Goal: Communication & Community: Answer question/provide support

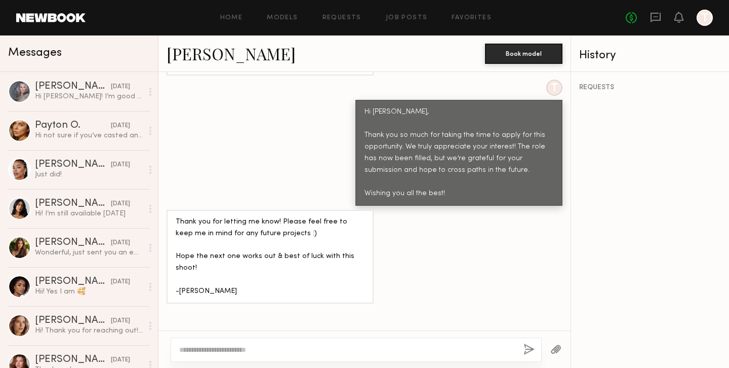
scroll to position [970, 0]
click at [241, 18] on link "Home" at bounding box center [231, 18] width 23 height 7
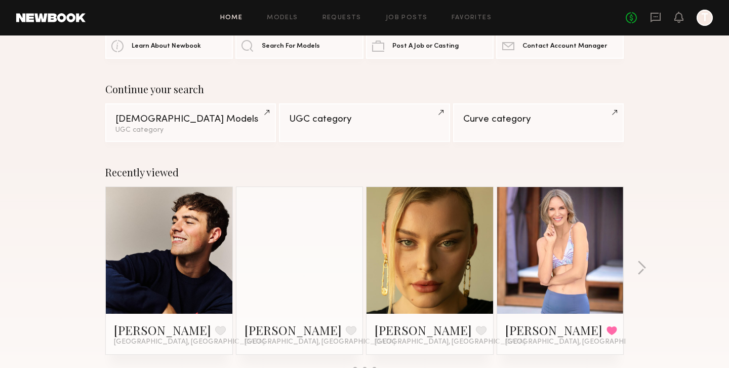
scroll to position [42, 0]
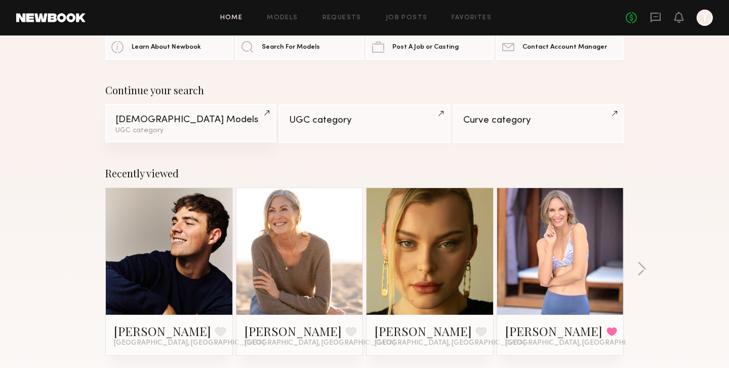
click at [265, 116] on div "[DEMOGRAPHIC_DATA] Models" at bounding box center [190, 120] width 150 height 10
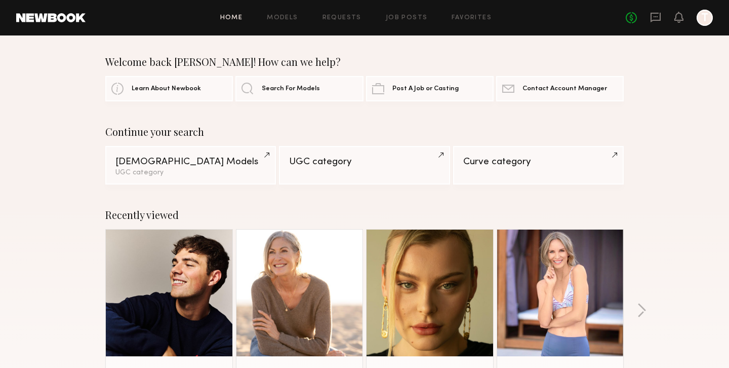
click at [711, 12] on div at bounding box center [705, 18] width 16 height 16
click at [707, 16] on div at bounding box center [705, 18] width 16 height 16
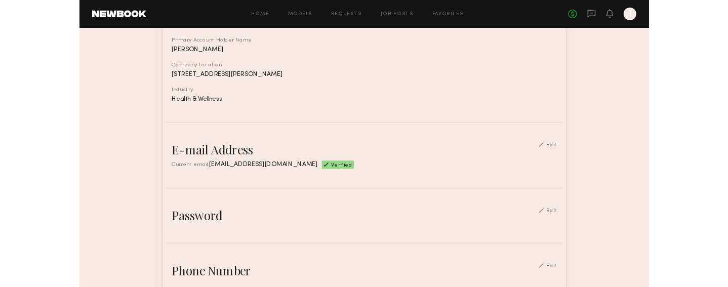
scroll to position [145, 0]
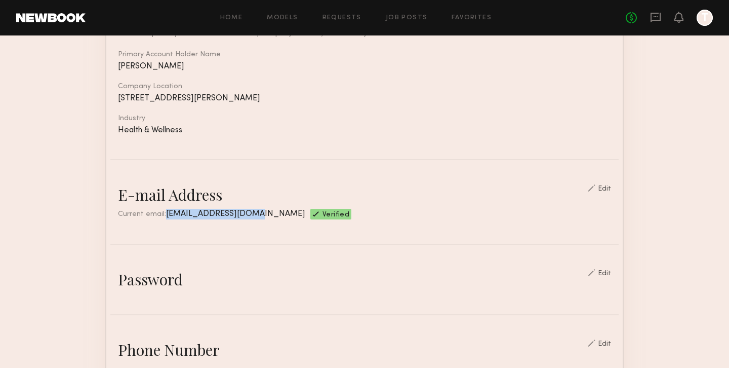
drag, startPoint x: 239, startPoint y: 212, endPoint x: 163, endPoint y: 212, distance: 76.5
click at [166, 212] on span "casting@opositiv.com" at bounding box center [235, 214] width 139 height 8
copy span "casting@opositiv.com"
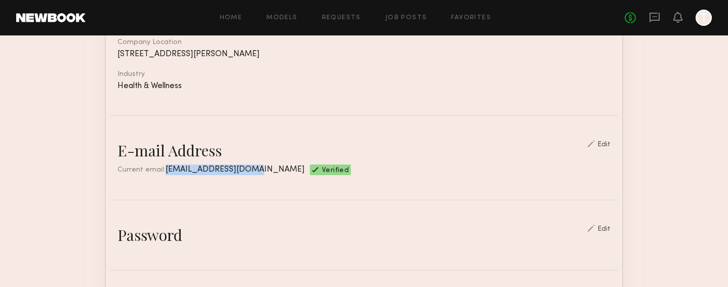
scroll to position [198, 0]
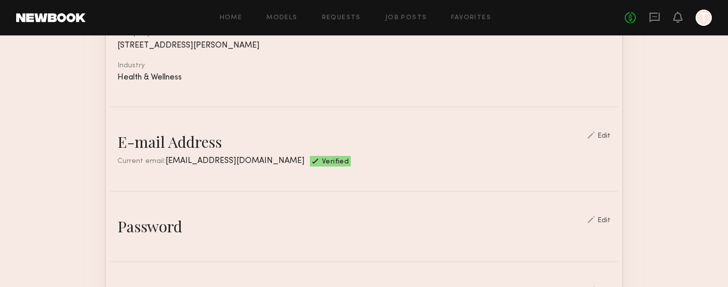
click at [606, 134] on div "Edit" at bounding box center [604, 136] width 13 height 7
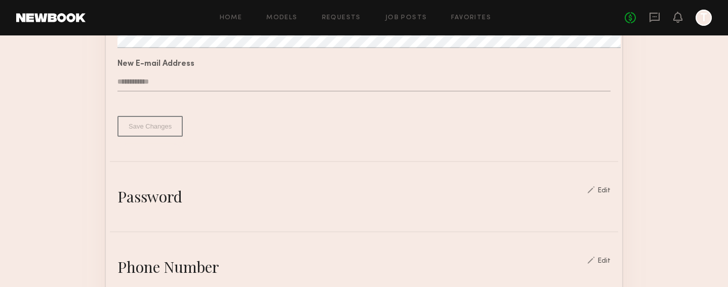
scroll to position [355, 0]
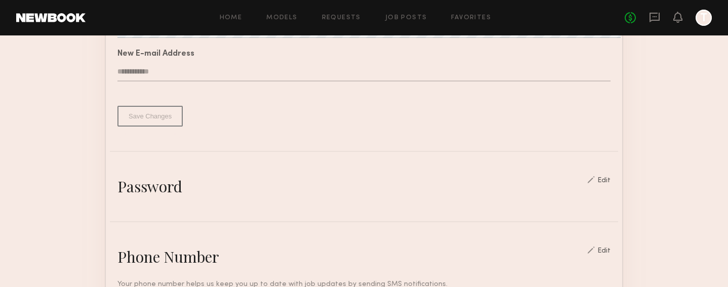
click at [144, 183] on div "Password" at bounding box center [150, 186] width 65 height 20
click at [605, 186] on nb-edit-switcher "Edit" at bounding box center [599, 186] width 23 height 20
click at [607, 178] on div "Edit" at bounding box center [604, 180] width 13 height 7
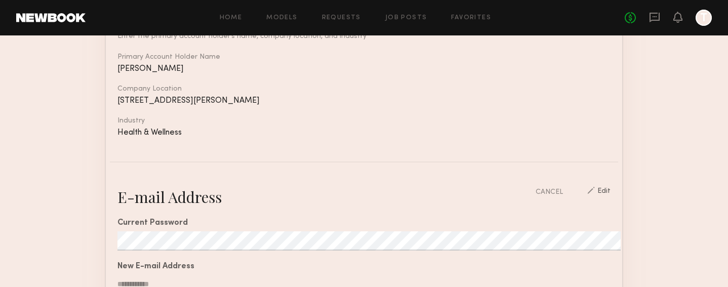
scroll to position [0, 0]
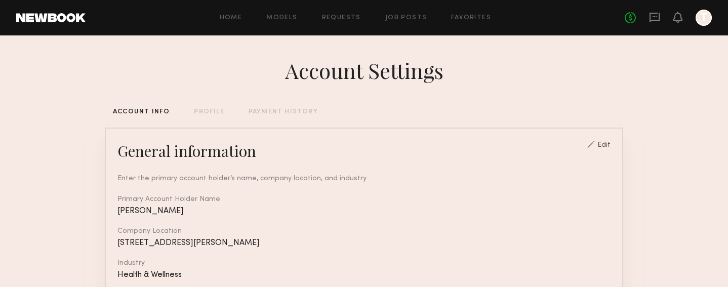
click at [706, 15] on div at bounding box center [704, 18] width 16 height 16
click at [681, 18] on icon at bounding box center [678, 16] width 8 height 7
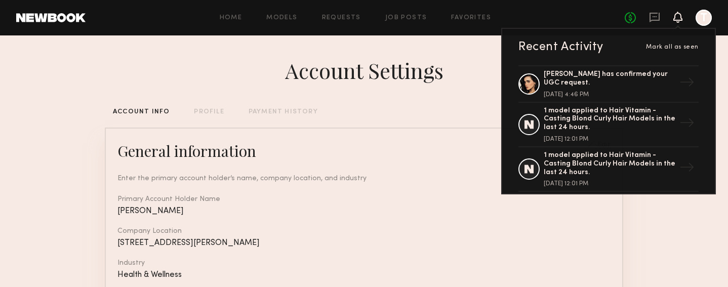
click at [706, 20] on div at bounding box center [704, 18] width 16 height 16
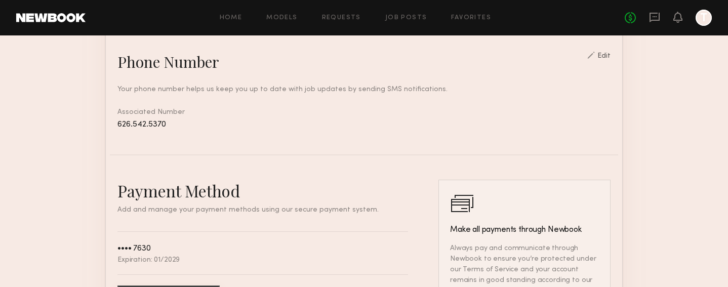
scroll to position [942, 0]
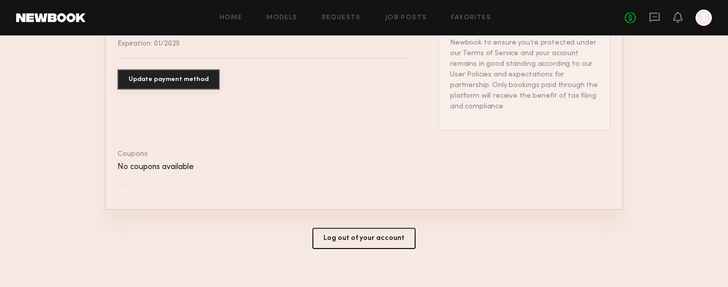
click at [357, 228] on button "Log out of your account" at bounding box center [364, 238] width 103 height 21
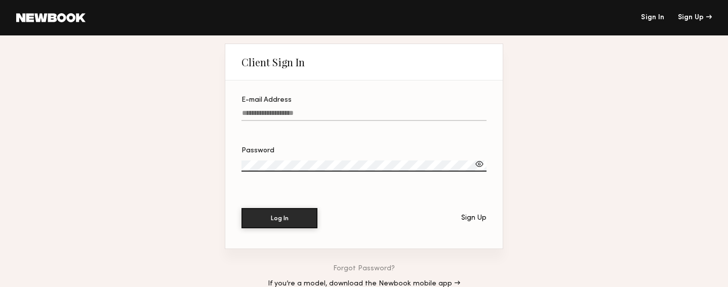
click at [269, 121] on input "E-mail Address" at bounding box center [364, 115] width 245 height 12
type input "**********"
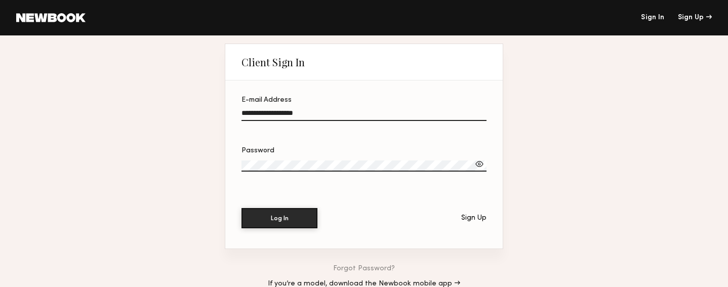
click at [479, 164] on div at bounding box center [480, 164] width 10 height 10
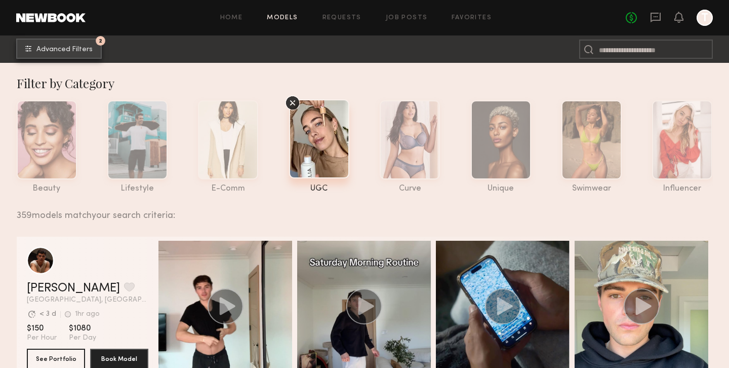
click at [83, 46] on span "Advanced Filters" at bounding box center [64, 49] width 56 height 7
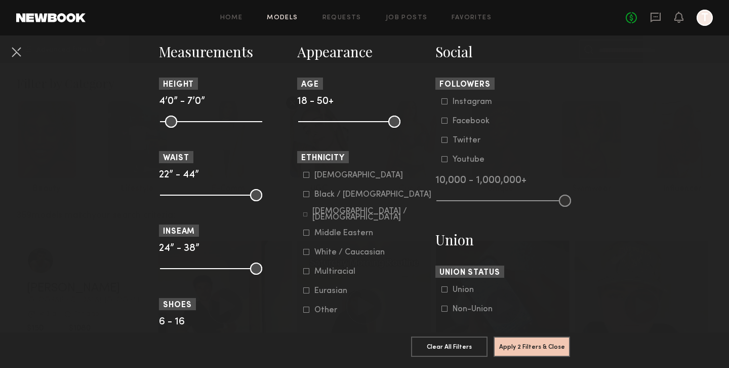
scroll to position [454, 0]
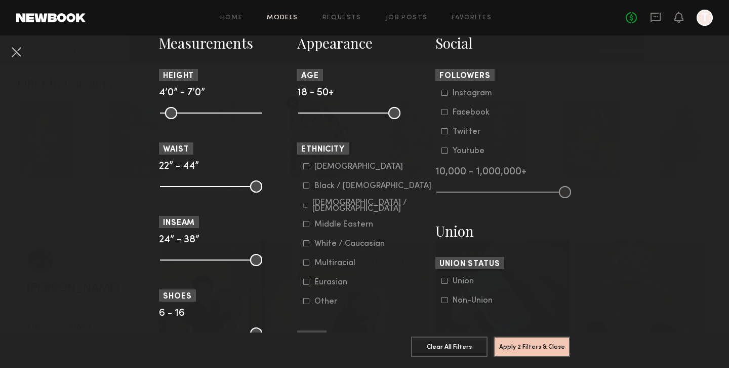
click at [535, 357] on common-button "Apply 2 Filters & Close" at bounding box center [532, 349] width 76 height 27
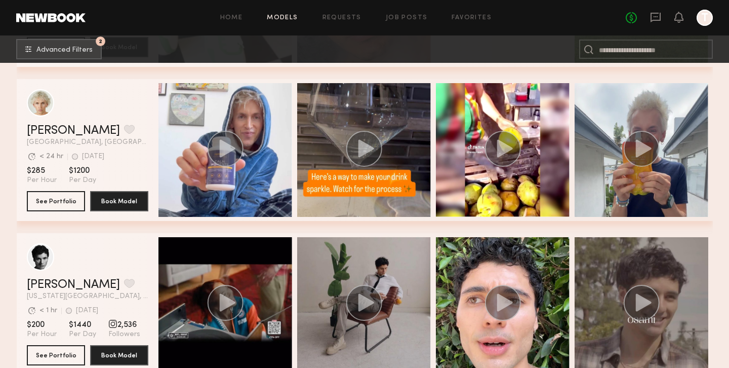
scroll to position [1220, 0]
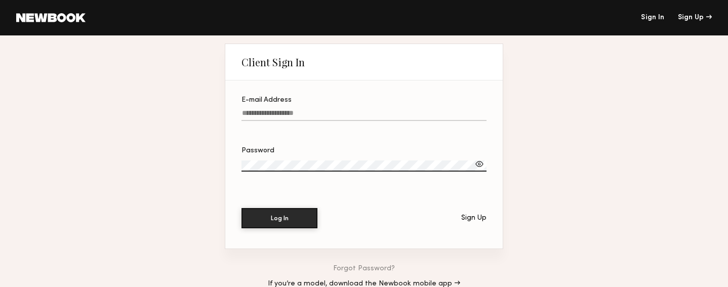
click at [315, 119] on input "E-mail Address" at bounding box center [364, 115] width 245 height 12
type input "**********"
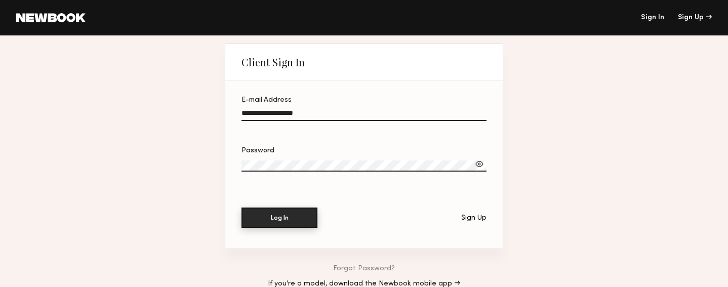
click at [270, 212] on button "Log In" at bounding box center [280, 218] width 76 height 20
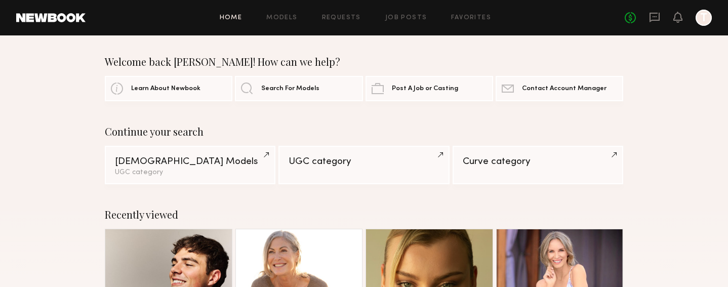
click at [660, 13] on div "No fees up to $5,000 T" at bounding box center [668, 18] width 87 height 16
click at [654, 17] on icon at bounding box center [655, 16] width 4 height 1
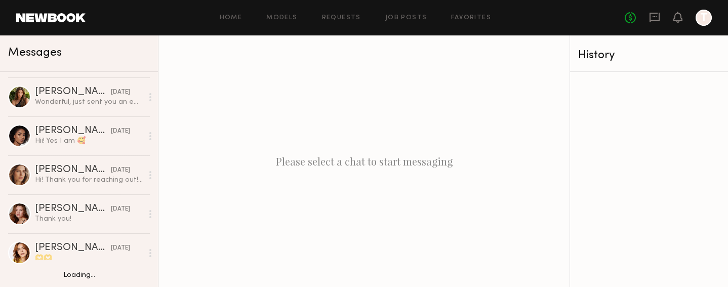
scroll to position [162, 0]
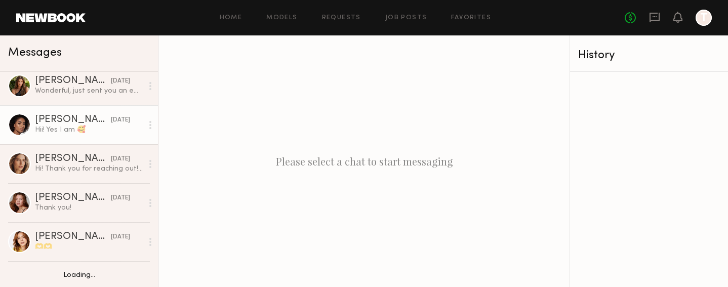
click at [83, 116] on div "[PERSON_NAME]" at bounding box center [73, 120] width 76 height 10
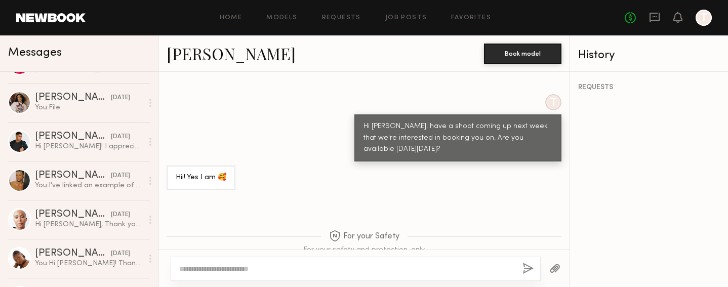
scroll to position [650, 0]
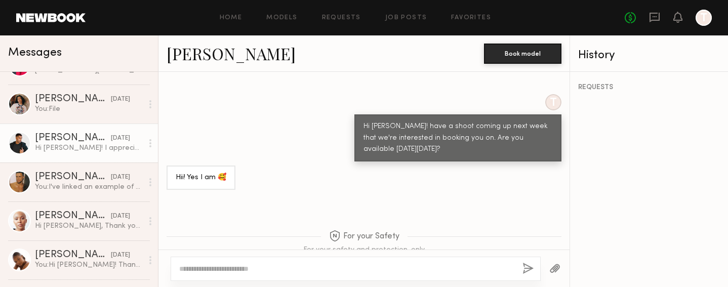
click at [75, 134] on div "[PERSON_NAME]" at bounding box center [73, 138] width 76 height 10
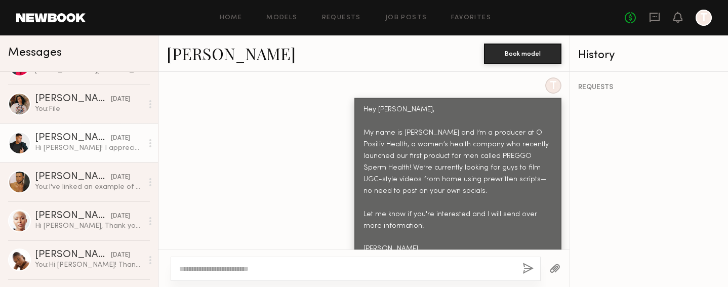
scroll to position [499, 0]
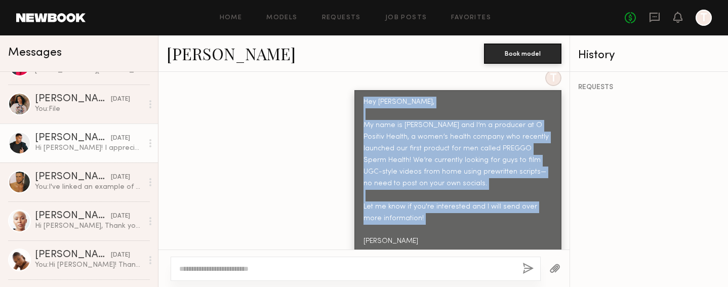
drag, startPoint x: 398, startPoint y: 230, endPoint x: 361, endPoint y: 83, distance: 152.3
click at [361, 90] on div "Hey [PERSON_NAME], My name is [PERSON_NAME] and I’m a producer at O Positiv Hea…" at bounding box center [458, 172] width 207 height 164
copy div "Hey [PERSON_NAME], My name is [PERSON_NAME] and I’m a producer at O Positiv Hea…"
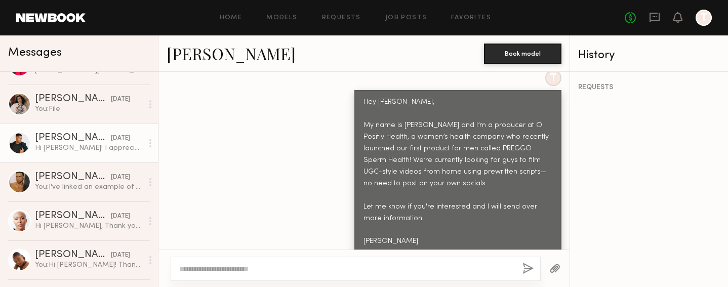
click at [286, 161] on div "T Hey [PERSON_NAME], My name is [PERSON_NAME] and I’m a producer at O Positiv H…" at bounding box center [364, 162] width 411 height 184
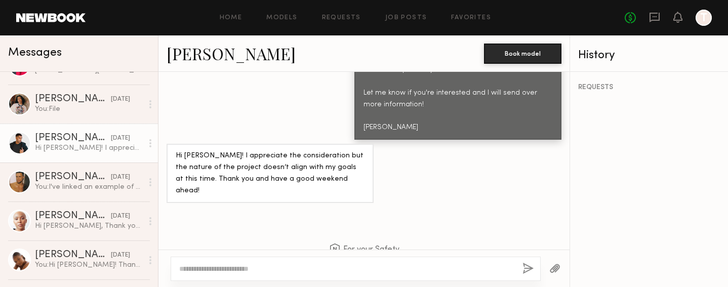
scroll to position [648, 0]
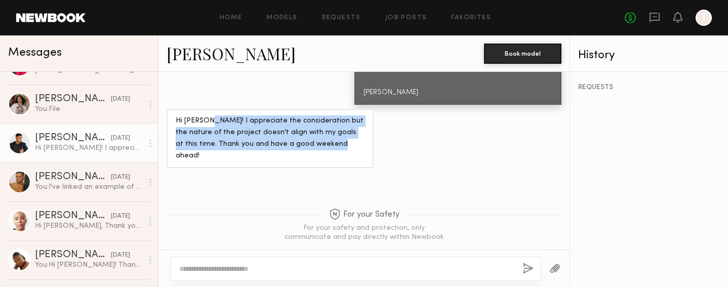
drag, startPoint x: 322, startPoint y: 136, endPoint x: 212, endPoint y: 115, distance: 111.8
click at [212, 115] on div "Hi [PERSON_NAME]! I appreciate the consideration but the nature of the project …" at bounding box center [270, 138] width 189 height 47
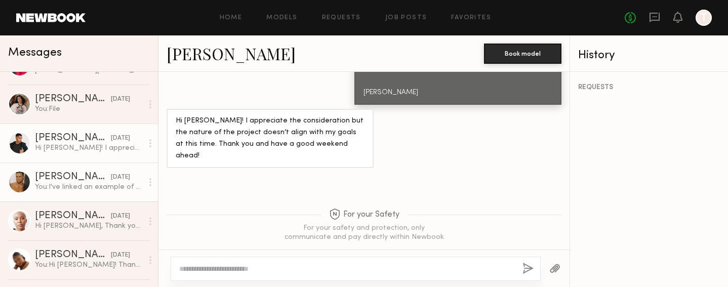
click at [67, 182] on div "You: I've linked an example of a Preggo Sperm Health script below. Please take …" at bounding box center [89, 187] width 108 height 10
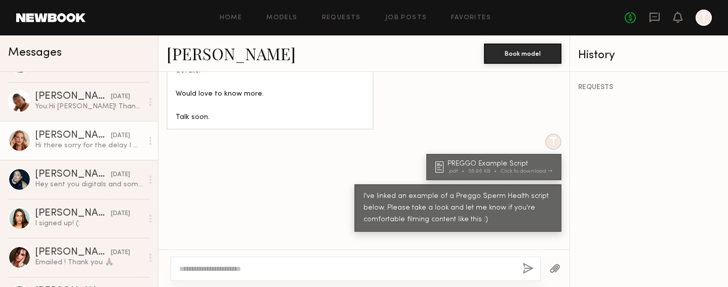
scroll to position [837, 0]
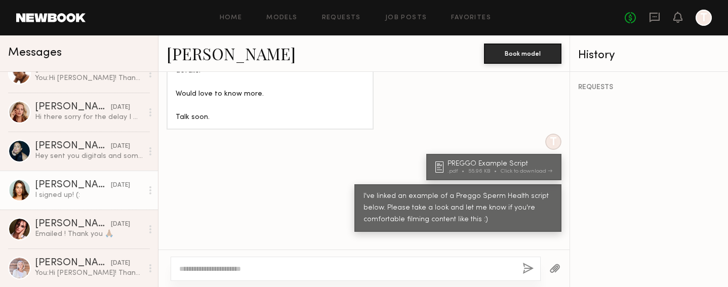
click at [76, 193] on div "I signed up! (:" at bounding box center [89, 195] width 108 height 10
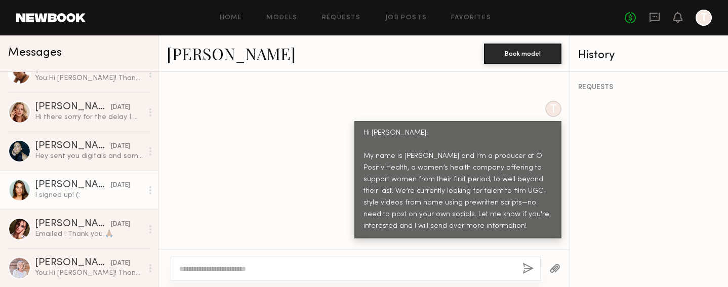
scroll to position [468, 0]
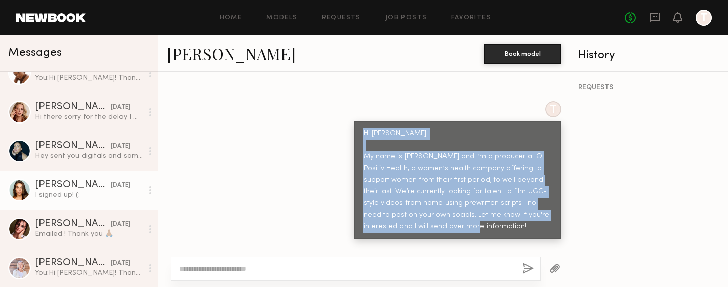
drag, startPoint x: 476, startPoint y: 211, endPoint x: 364, endPoint y: 112, distance: 149.3
click at [364, 128] on div "Hi [PERSON_NAME]! My name is [PERSON_NAME] and I’m a producer at O Positiv Heal…" at bounding box center [458, 180] width 189 height 105
copy div "Hi [PERSON_NAME]! My name is [PERSON_NAME] and I’m a producer at O Positiv Heal…"
click at [357, 162] on div "Hi [PERSON_NAME]! My name is [PERSON_NAME] and I’m a producer at O Positiv Heal…" at bounding box center [458, 181] width 207 height 118
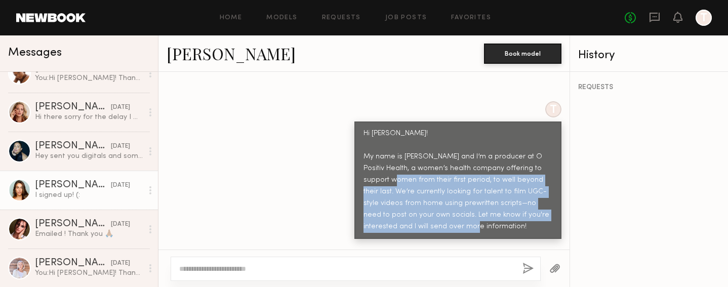
drag, startPoint x: 476, startPoint y: 204, endPoint x: 418, endPoint y: 164, distance: 70.3
click at [418, 164] on div "Hi [PERSON_NAME]! My name is [PERSON_NAME] and I’m a producer at O Positiv Heal…" at bounding box center [458, 180] width 189 height 105
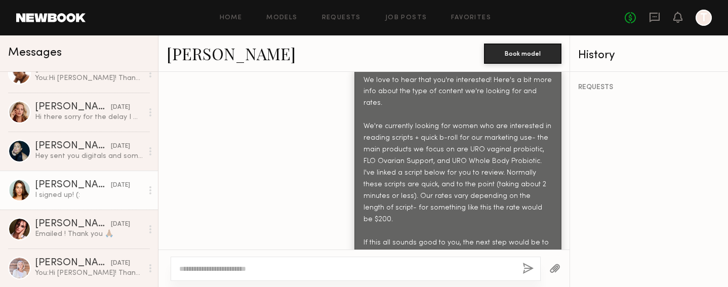
scroll to position [895, 0]
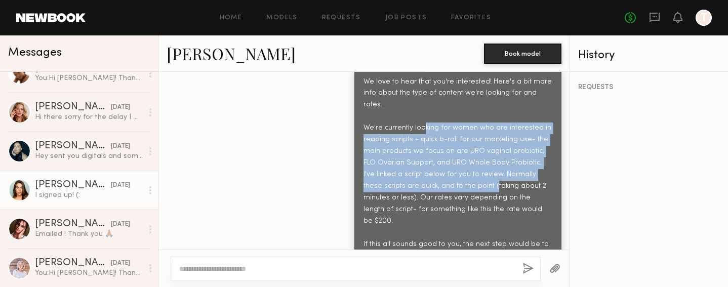
drag, startPoint x: 422, startPoint y: 97, endPoint x: 474, endPoint y: 154, distance: 77.4
click at [474, 154] on div "We love to hear that you're interested! Here's a bit more info about the type o…" at bounding box center [458, 186] width 189 height 221
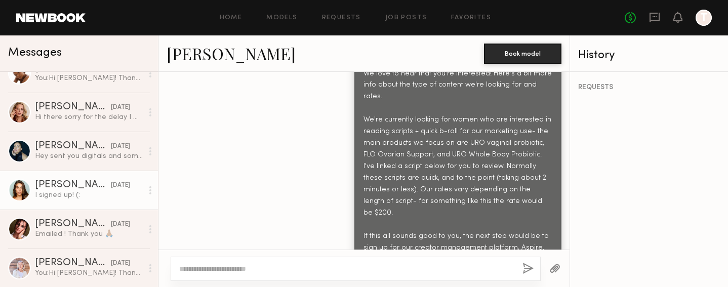
scroll to position [905, 0]
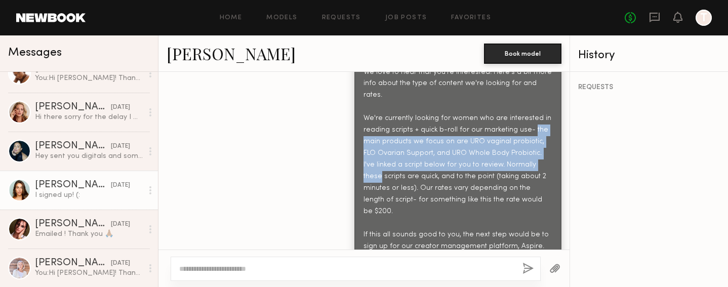
drag, startPoint x: 530, startPoint y: 99, endPoint x: 533, endPoint y: 136, distance: 37.1
click at [533, 136] on div "We love to hear that you're interested! Here's a bit more info about the type o…" at bounding box center [458, 177] width 189 height 221
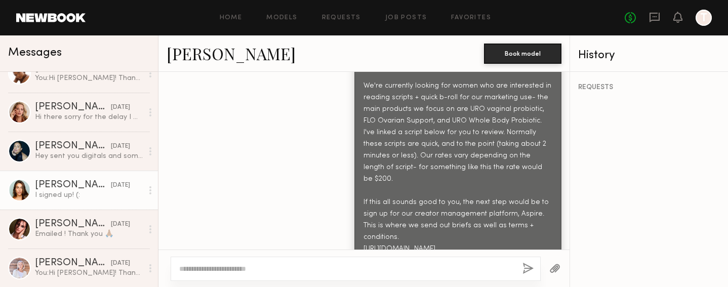
scroll to position [958, 0]
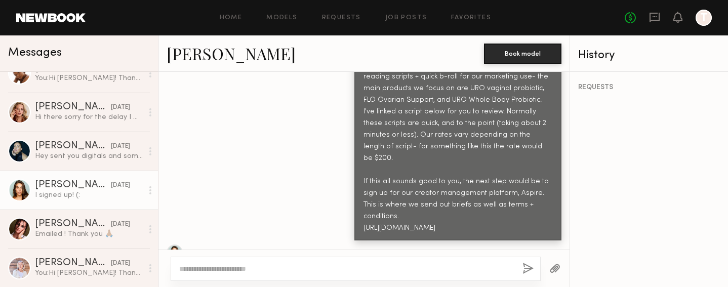
click at [423, 171] on div "We love to hear that you're interested! Here's a bit more info about the type o…" at bounding box center [458, 124] width 189 height 221
drag, startPoint x: 539, startPoint y: 175, endPoint x: 362, endPoint y: 174, distance: 176.8
click at [362, 174] on div "We love to hear that you're interested! Here's a bit more info about the type o…" at bounding box center [458, 123] width 207 height 233
copy div "[URL][DOMAIN_NAME]"
click at [422, 155] on div "We love to hear that you're interested! Here's a bit more info about the type o…" at bounding box center [458, 124] width 189 height 221
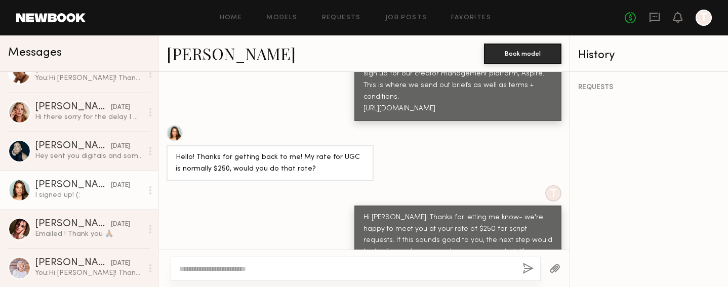
scroll to position [1077, 0]
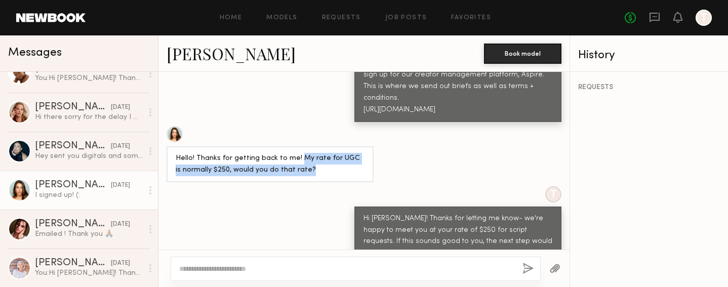
drag, startPoint x: 320, startPoint y: 114, endPoint x: 297, endPoint y: 104, distance: 25.2
click at [297, 153] on div "Hello! Thanks for getting back to me! My rate for UGC is normally $250, would y…" at bounding box center [270, 164] width 189 height 23
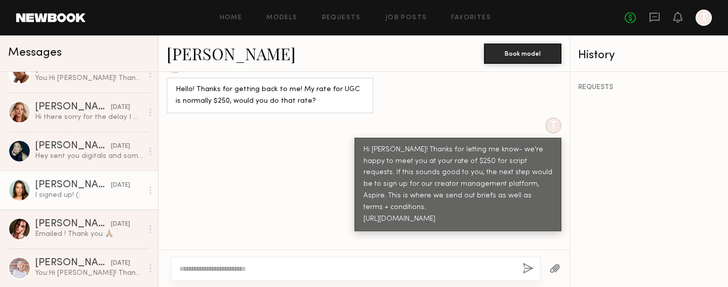
scroll to position [1145, 0]
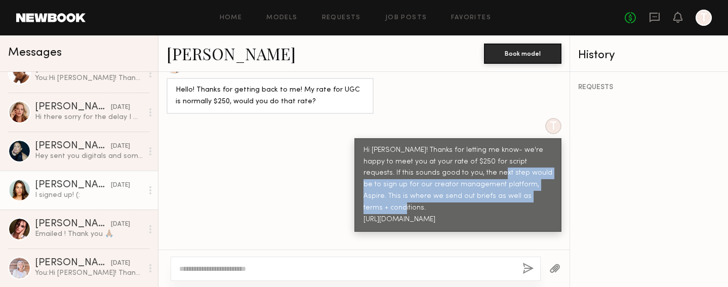
drag, startPoint x: 519, startPoint y: 139, endPoint x: 469, endPoint y: 116, distance: 54.4
click at [469, 145] on div "Hi [PERSON_NAME]! Thanks for letting me know- we're happy to meet you at your r…" at bounding box center [458, 186] width 189 height 82
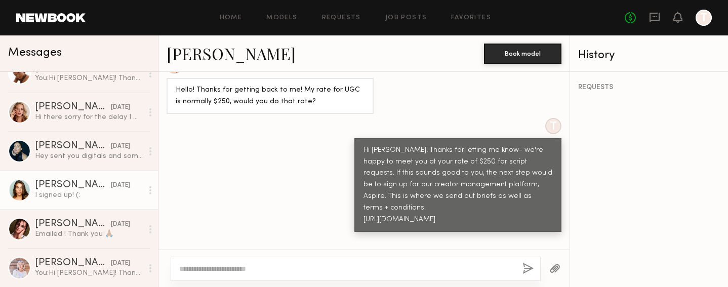
drag, startPoint x: 514, startPoint y: 154, endPoint x: 355, endPoint y: 153, distance: 158.5
click at [355, 153] on div "Hi [PERSON_NAME]! Thanks for letting me know- we're happy to meet you at your r…" at bounding box center [458, 185] width 207 height 94
click at [380, 145] on div "Hi [PERSON_NAME]! Thanks for letting me know- we're happy to meet you at your r…" at bounding box center [458, 186] width 189 height 82
